Goal: Register for event/course

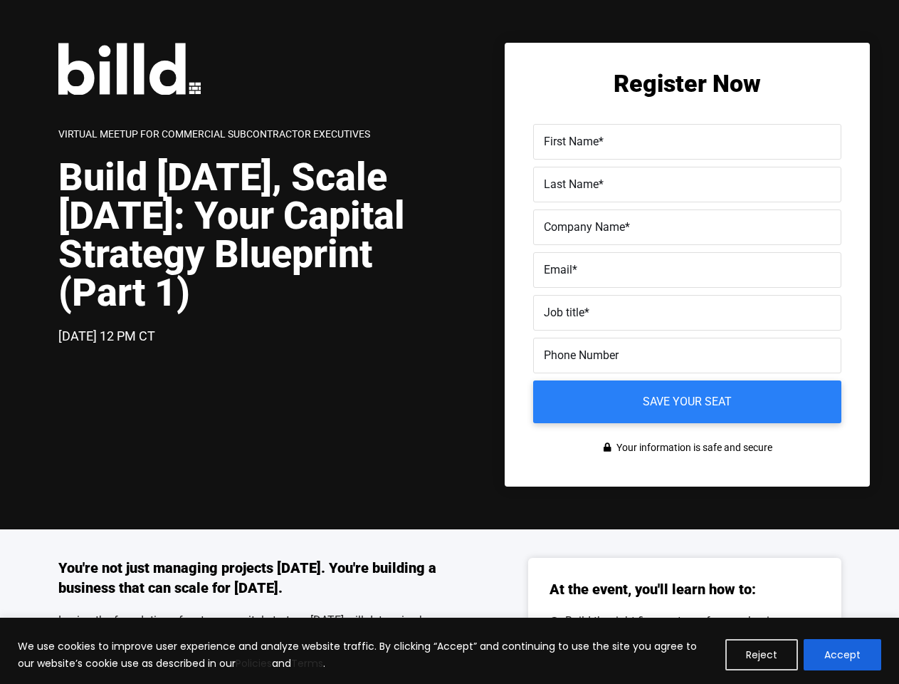
click at [449, 342] on div "[DATE] 12 PM CT" at bounding box center [254, 336] width 392 height 21
click at [763, 654] on button "Reject" at bounding box center [762, 654] width 73 height 31
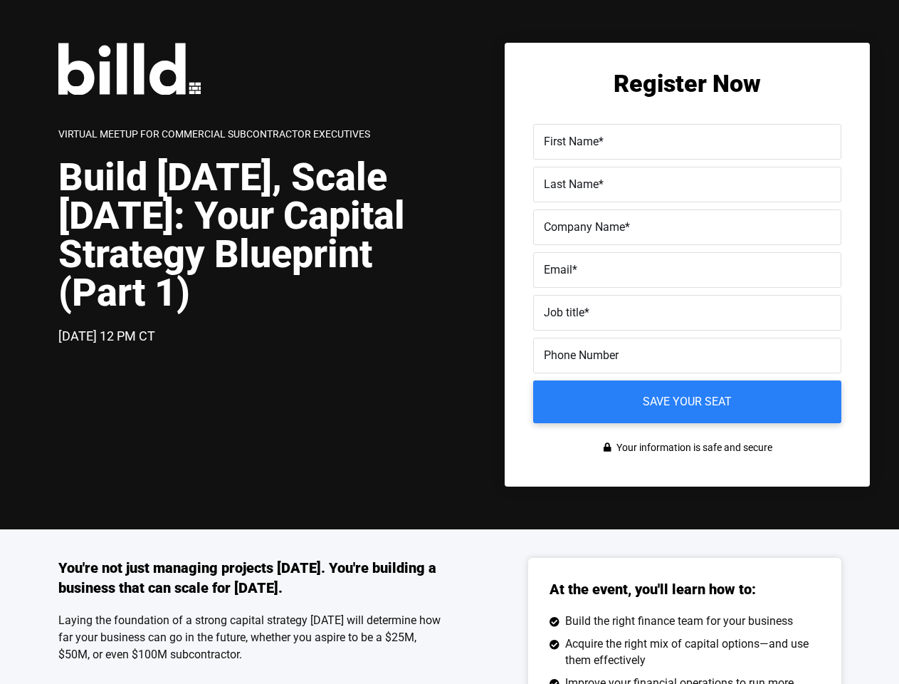
click at [843, 654] on div "You're not just managing projects [DATE]. You're building a business that can s…" at bounding box center [449, 693] width 899 height 329
click at [687, 273] on label "Email *" at bounding box center [687, 270] width 287 height 21
click at [687, 273] on input "Email *" at bounding box center [687, 270] width 308 height 36
